Goal: Find specific page/section: Find specific page/section

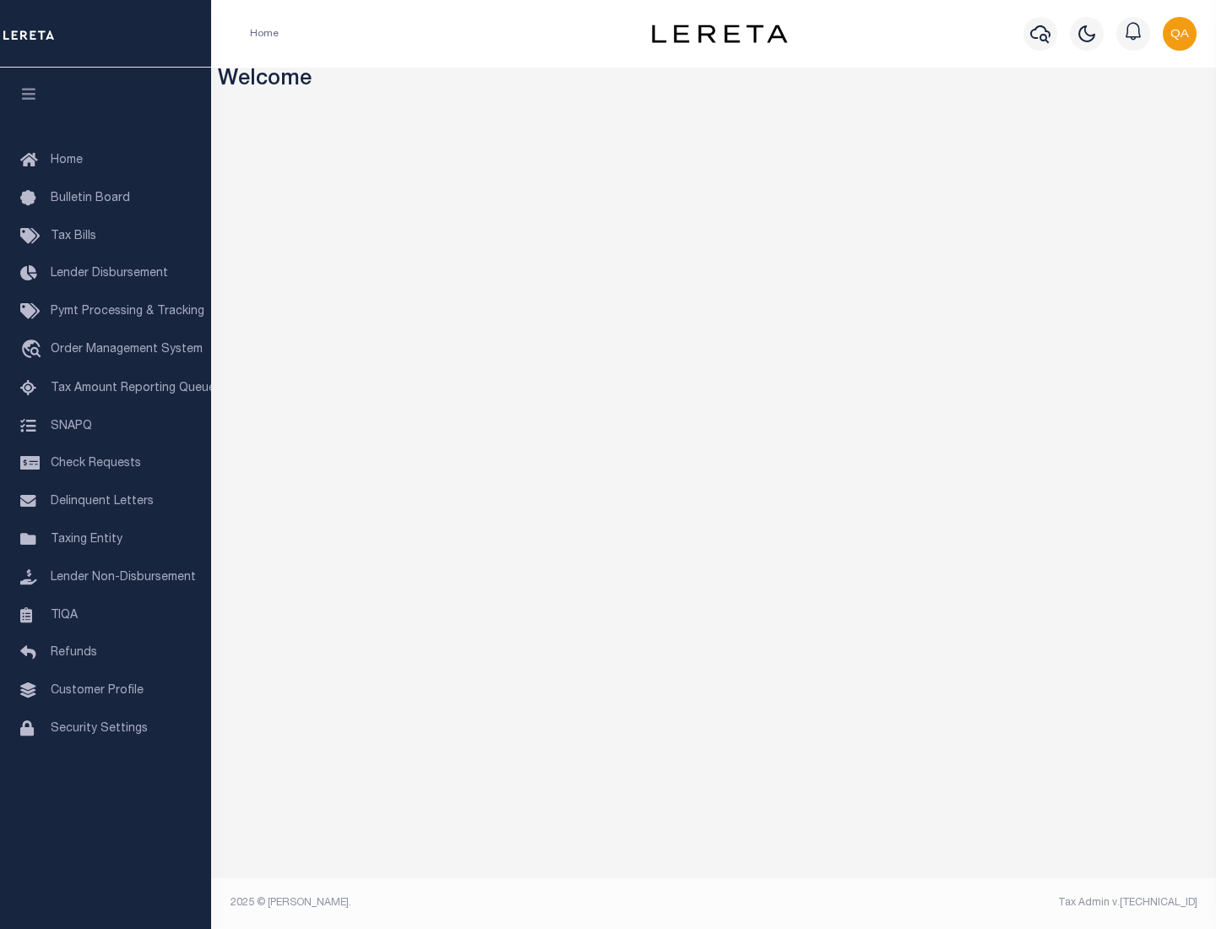
click at [106, 615] on link "TIQA" at bounding box center [105, 616] width 211 height 38
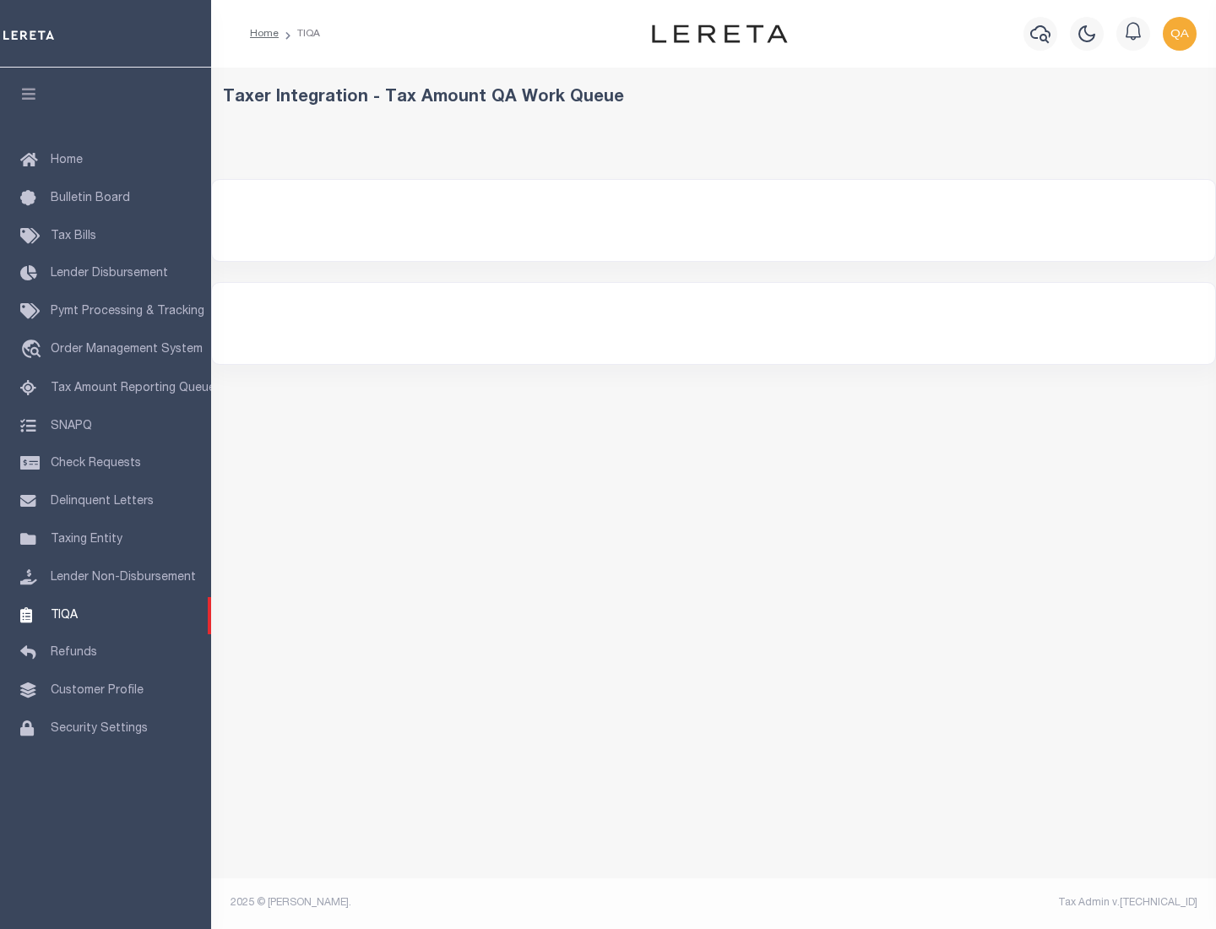
select select "200"
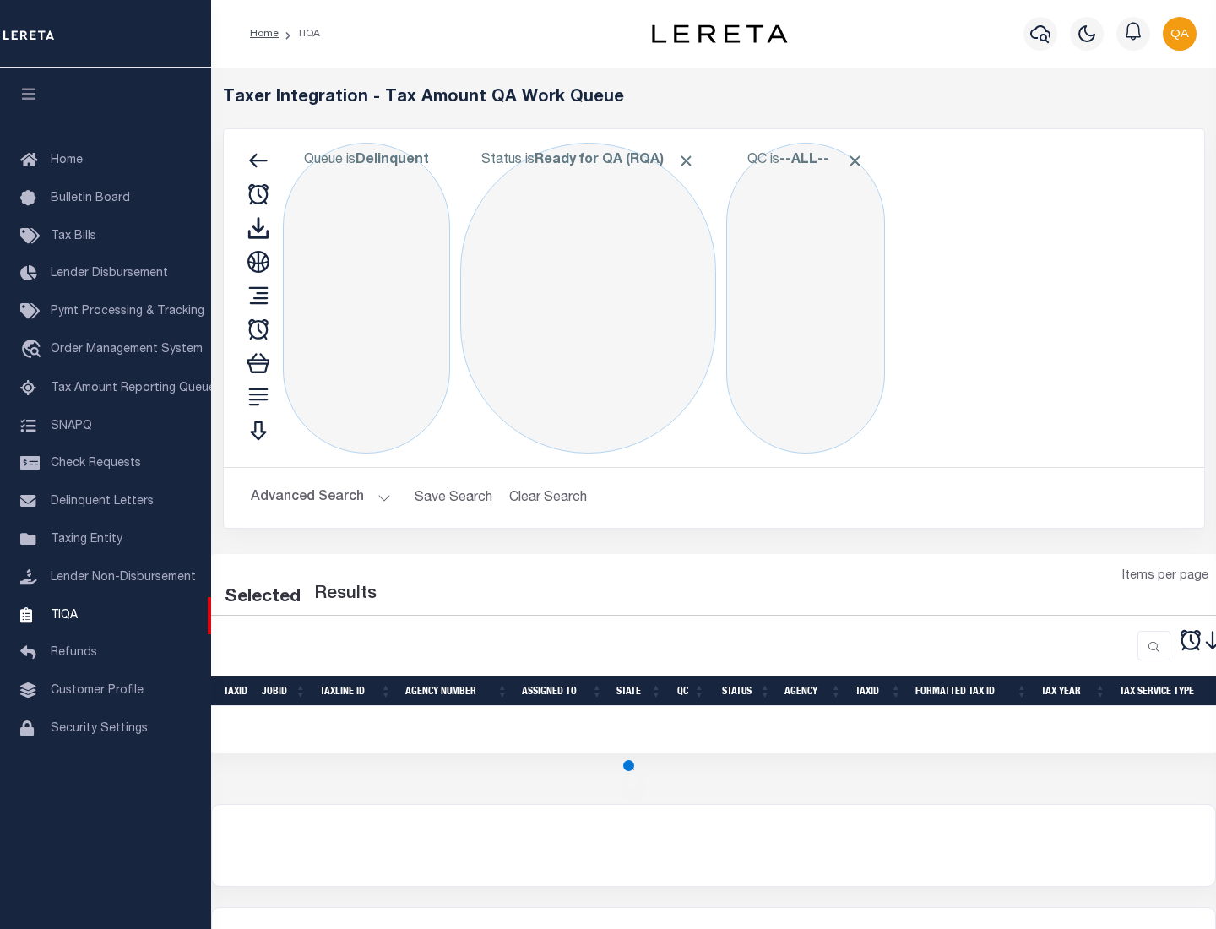
select select "200"
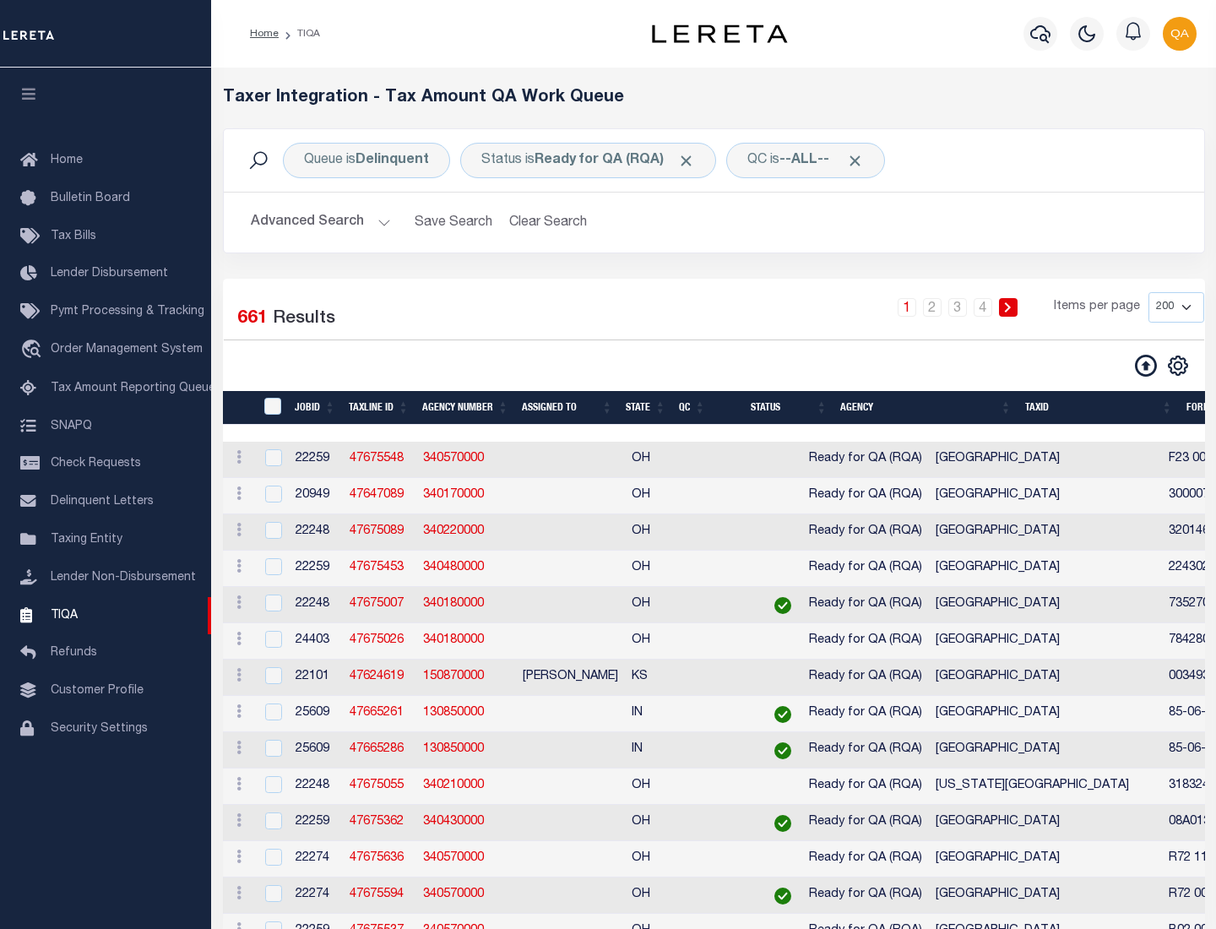
click at [692, 160] on span "Click to Remove" at bounding box center [686, 161] width 18 height 18
